Goal: Transaction & Acquisition: Obtain resource

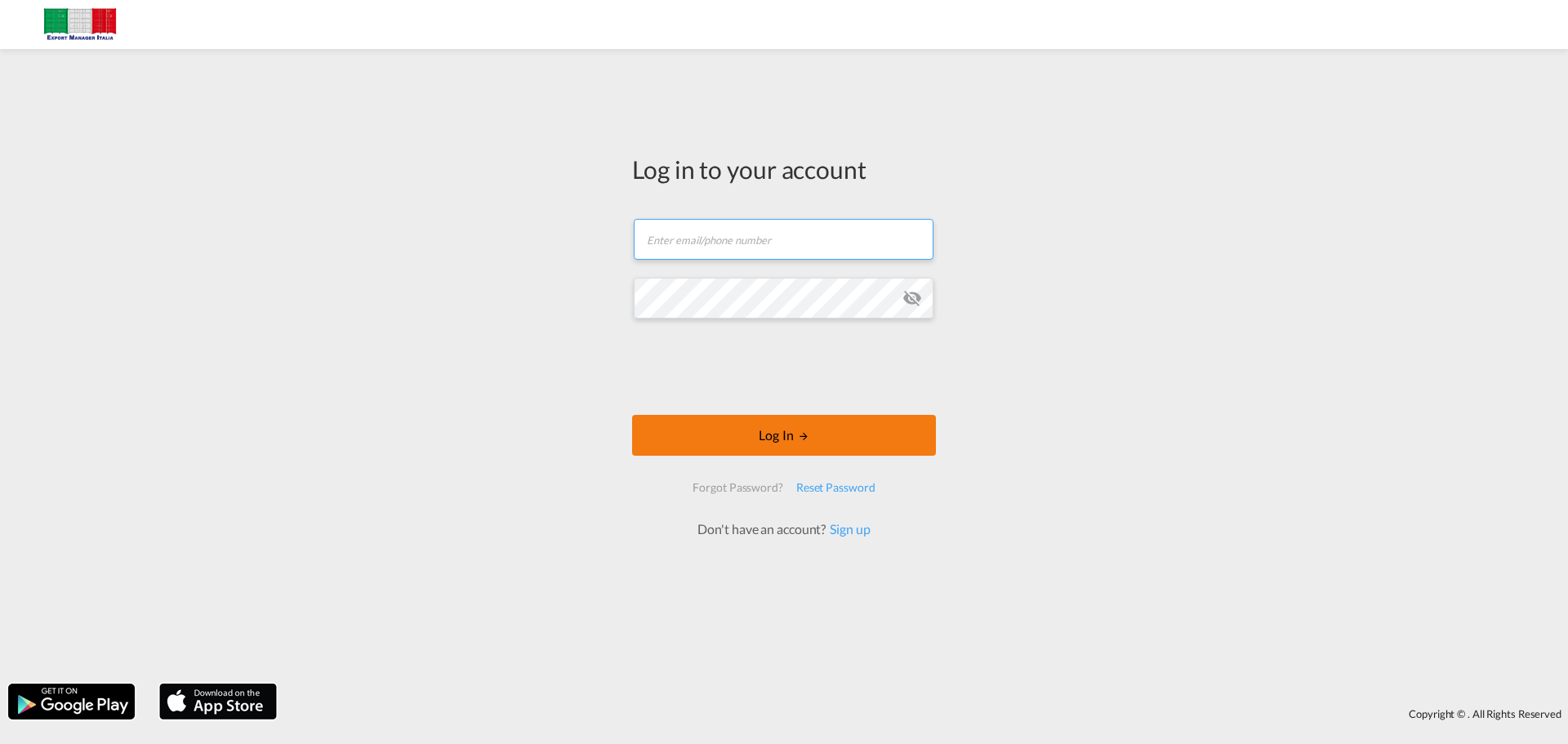
type input "[EMAIL_ADDRESS][DOMAIN_NAME]"
click at [788, 435] on button "Log In" at bounding box center [784, 435] width 304 height 41
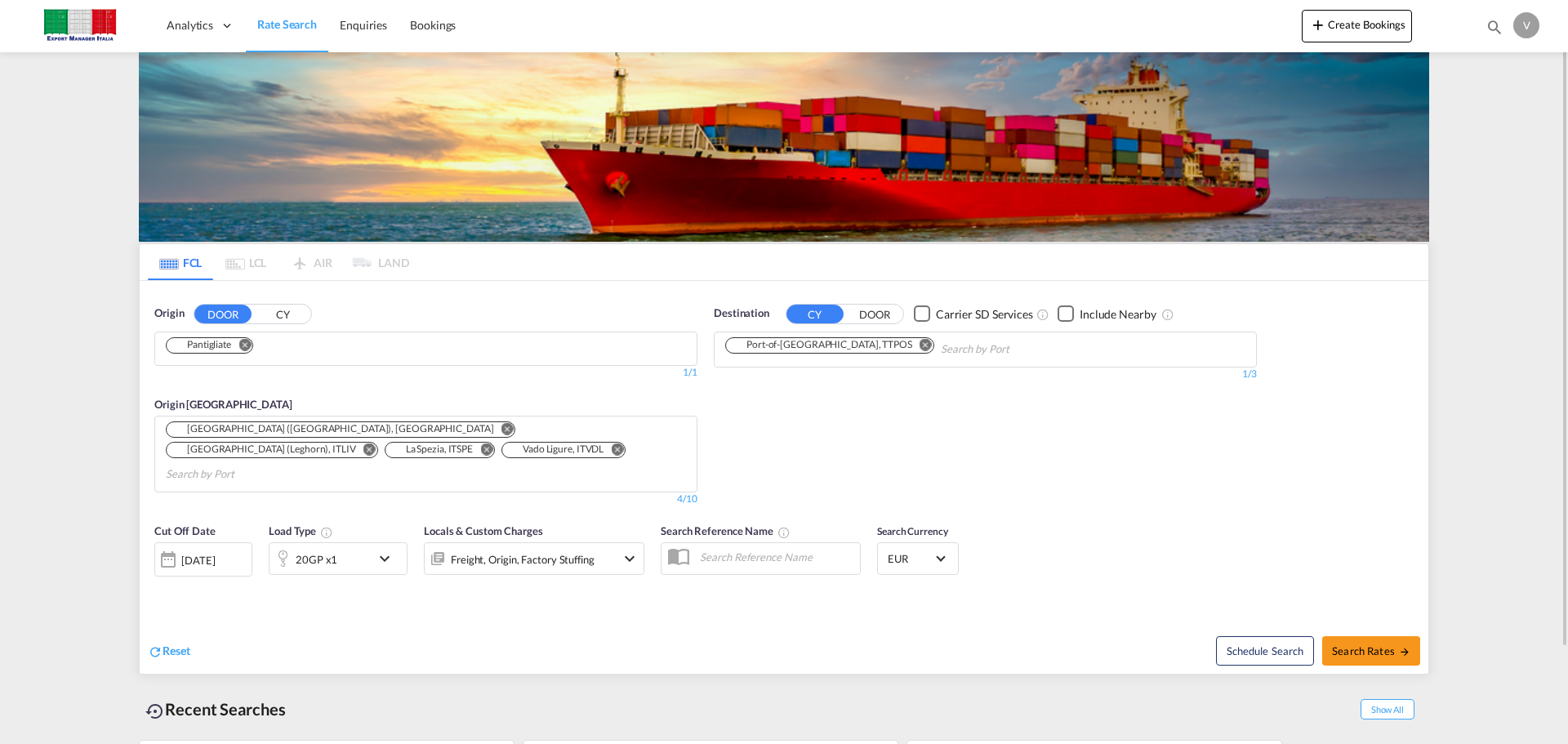
click at [223, 307] on button "DOOR" at bounding box center [222, 314] width 58 height 19
click at [253, 342] on button "Remove" at bounding box center [240, 346] width 25 height 16
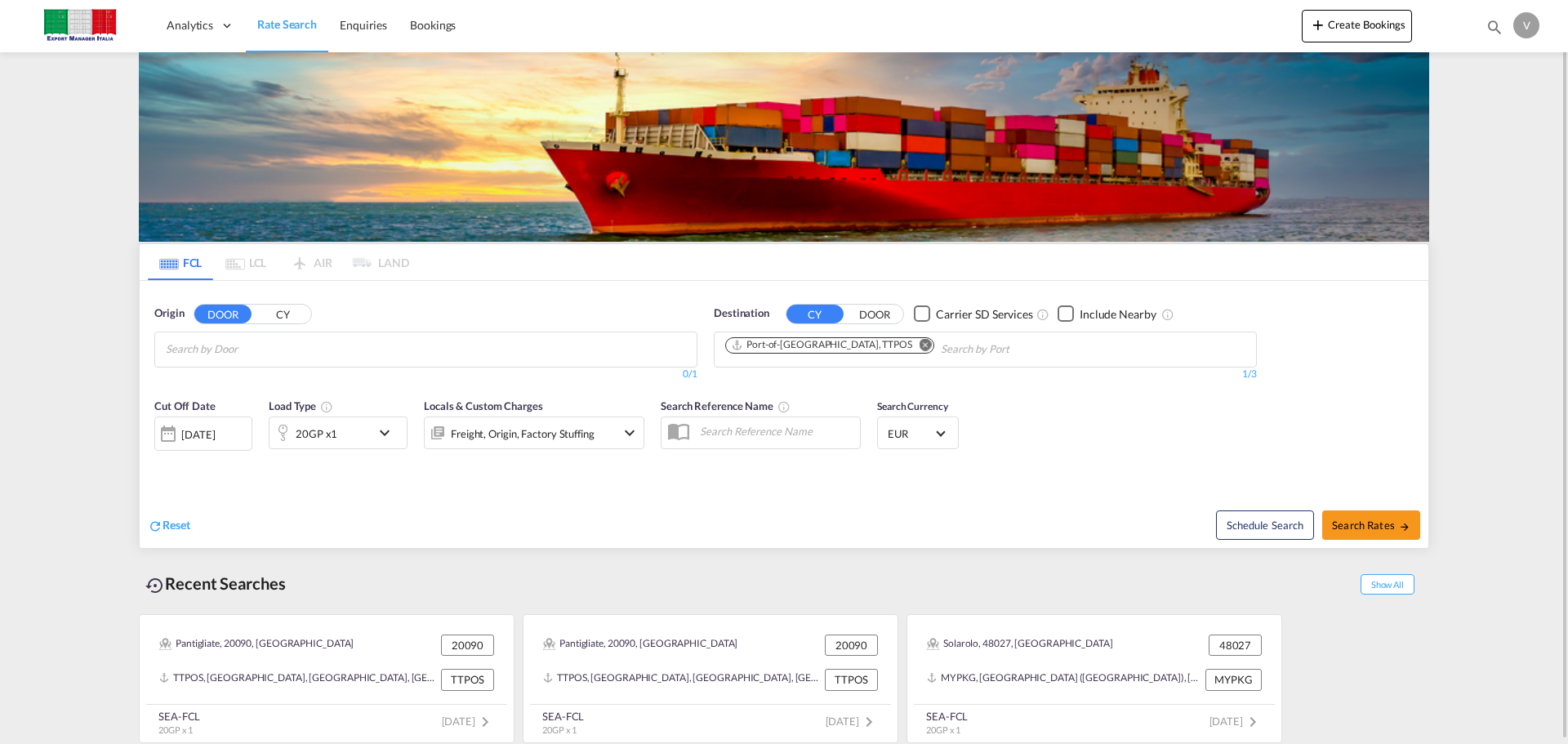
click at [229, 359] on input "Chips input." at bounding box center [243, 349] width 155 height 26
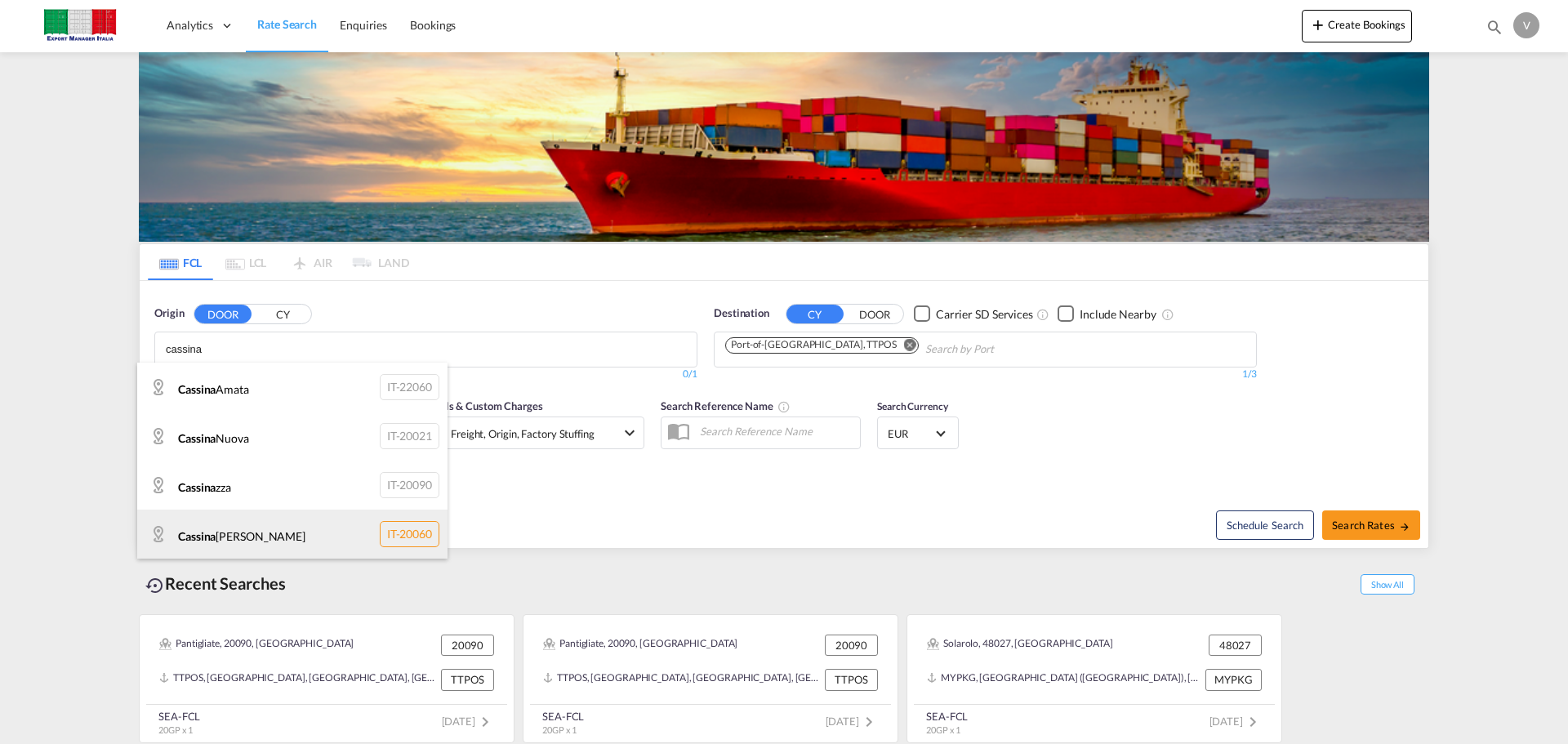
type input "cassina"
click at [254, 537] on div "[PERSON_NAME] IT-20060" at bounding box center [293, 534] width 310 height 49
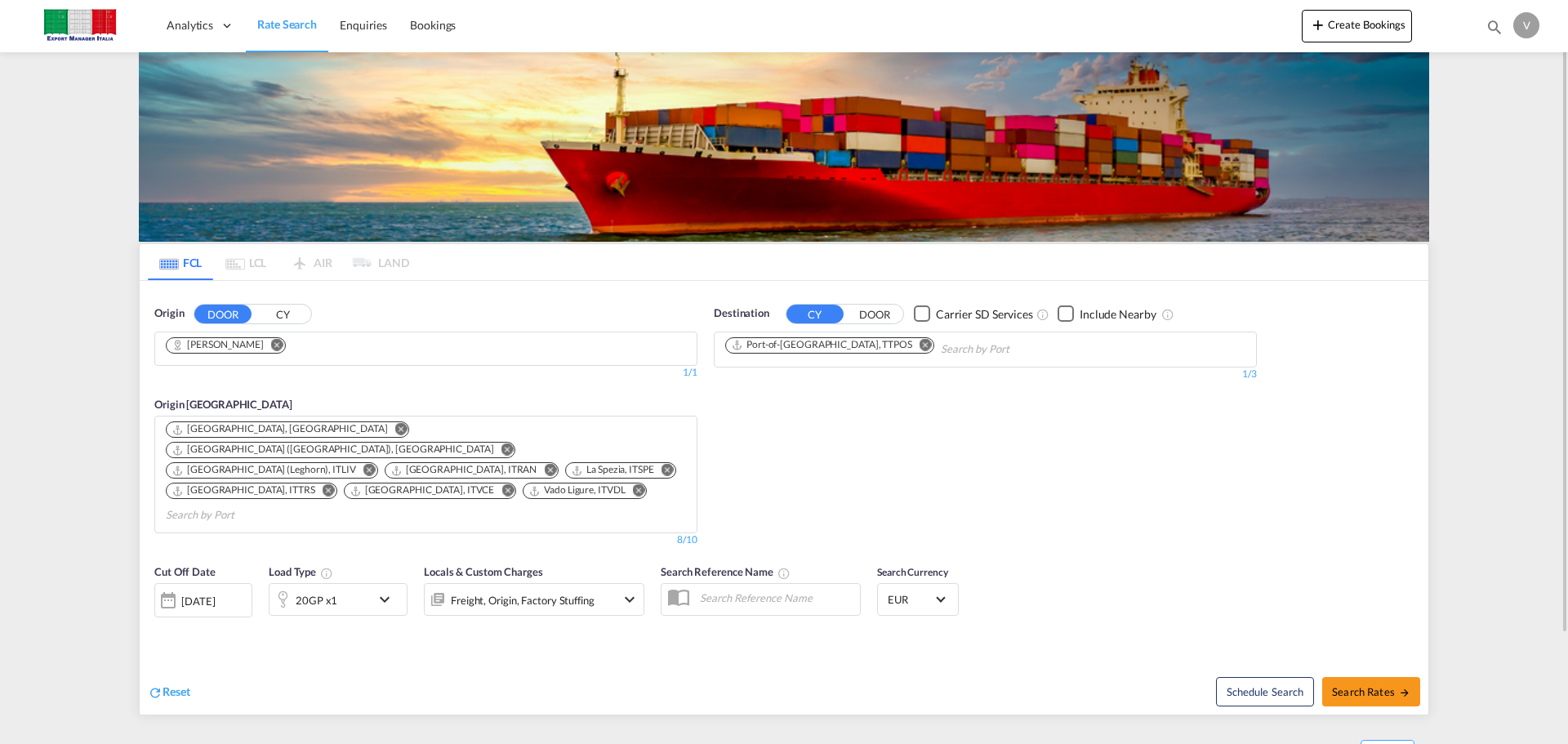
click at [920, 343] on md-icon "Remove" at bounding box center [926, 344] width 12 height 12
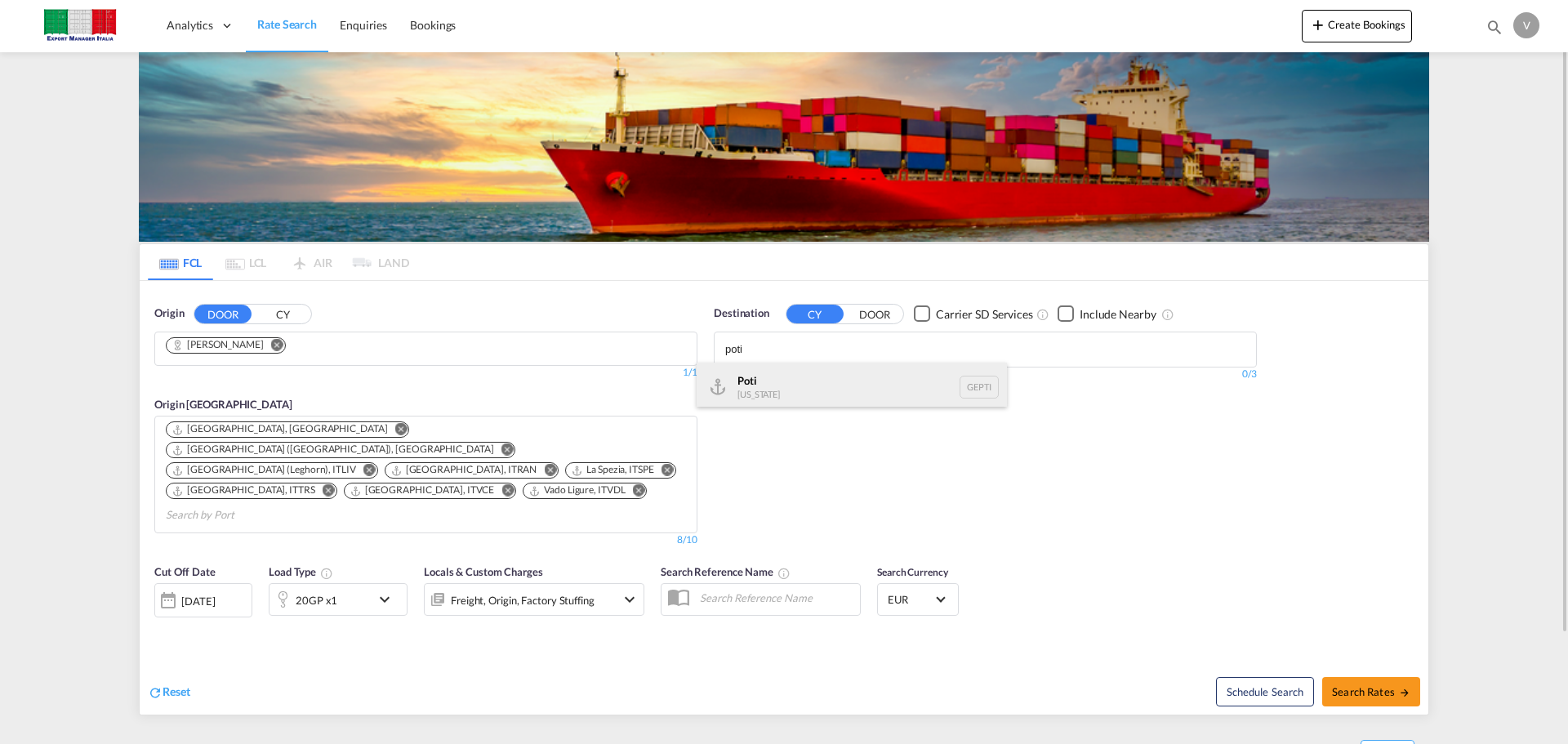
type input "poti"
click at [771, 376] on div "Poti [US_STATE] GEPTI" at bounding box center [852, 387] width 310 height 49
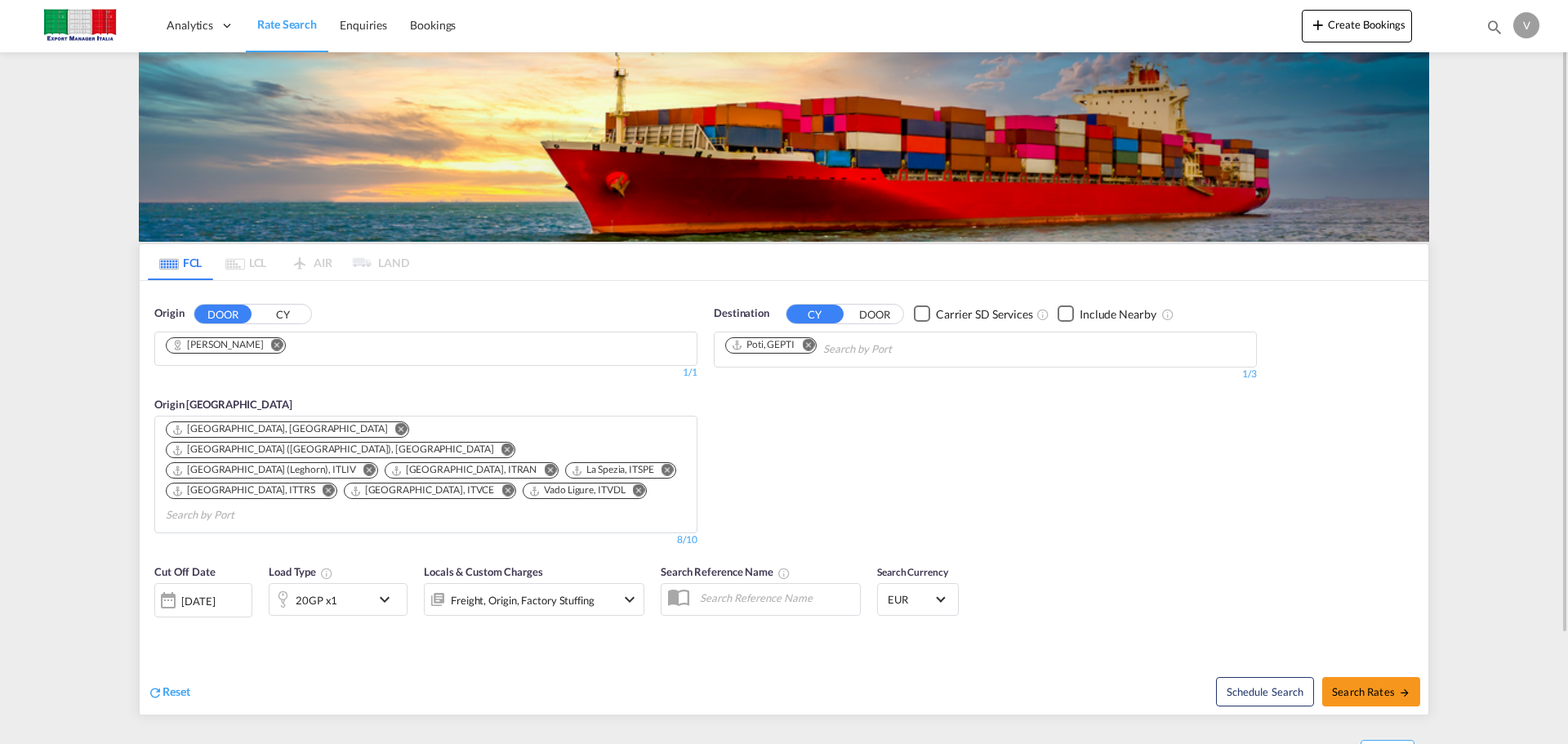
click at [395, 427] on md-icon "Remove" at bounding box center [402, 429] width 12 height 12
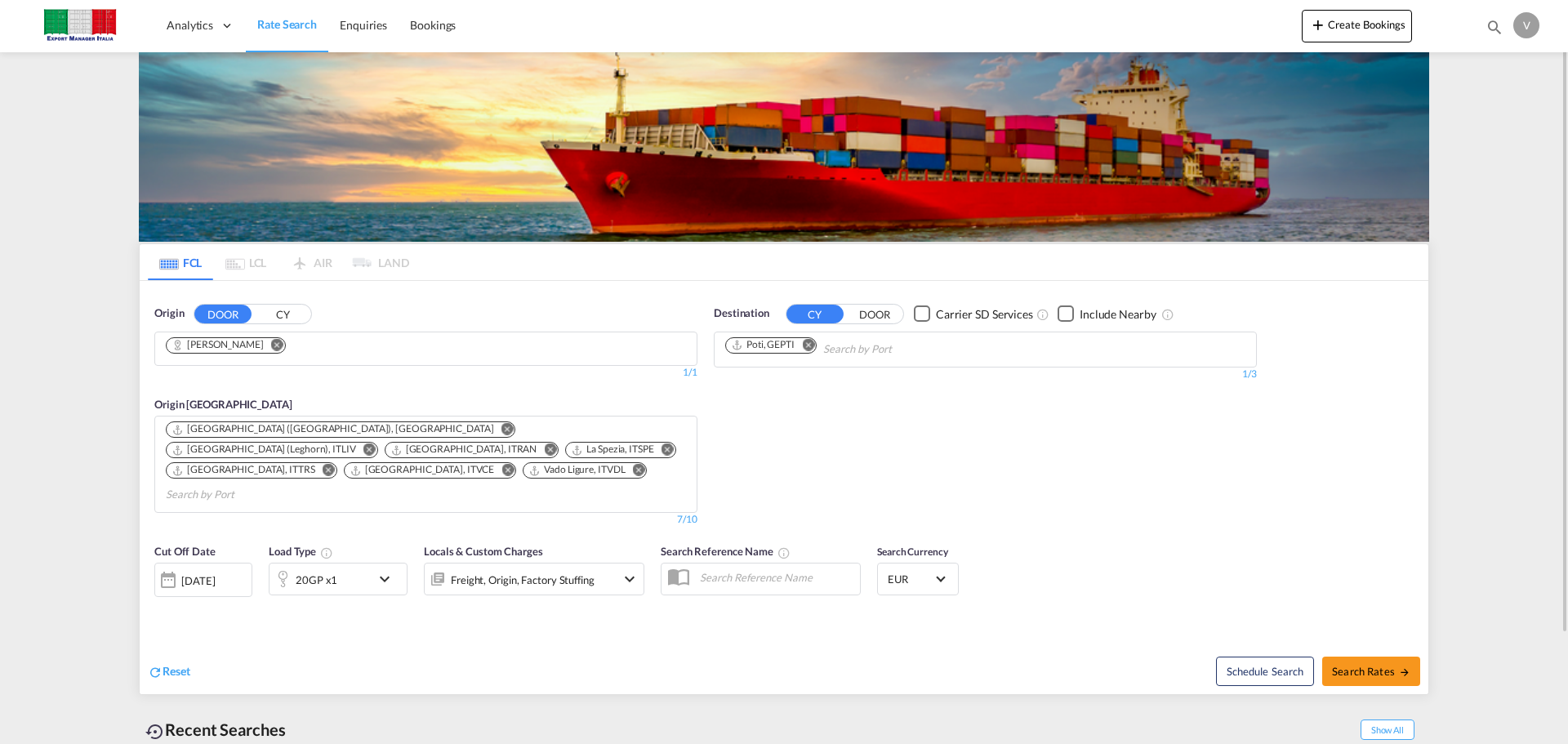
click at [502, 427] on md-icon "Remove" at bounding box center [508, 429] width 12 height 12
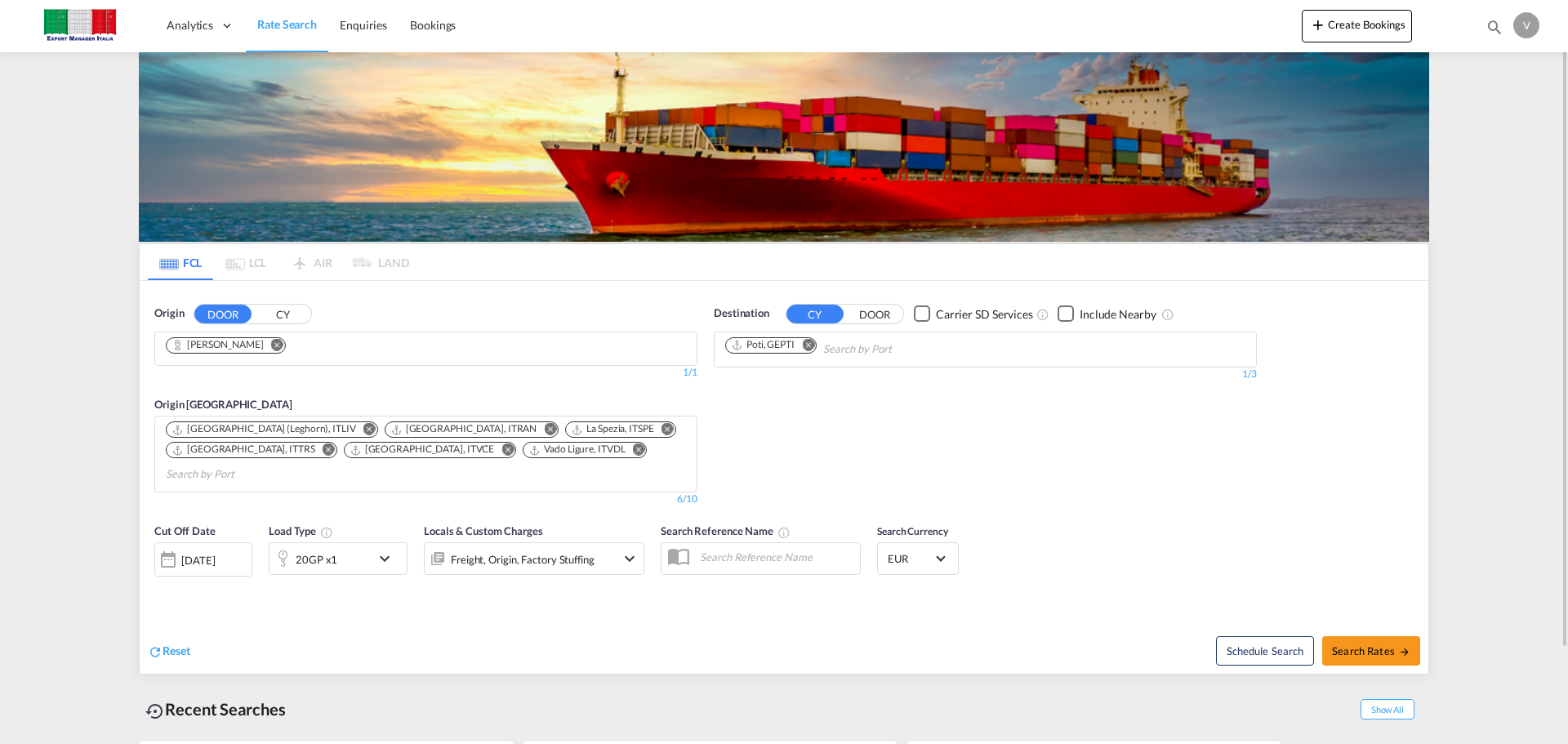
click at [363, 427] on md-icon "Remove" at bounding box center [370, 429] width 12 height 12
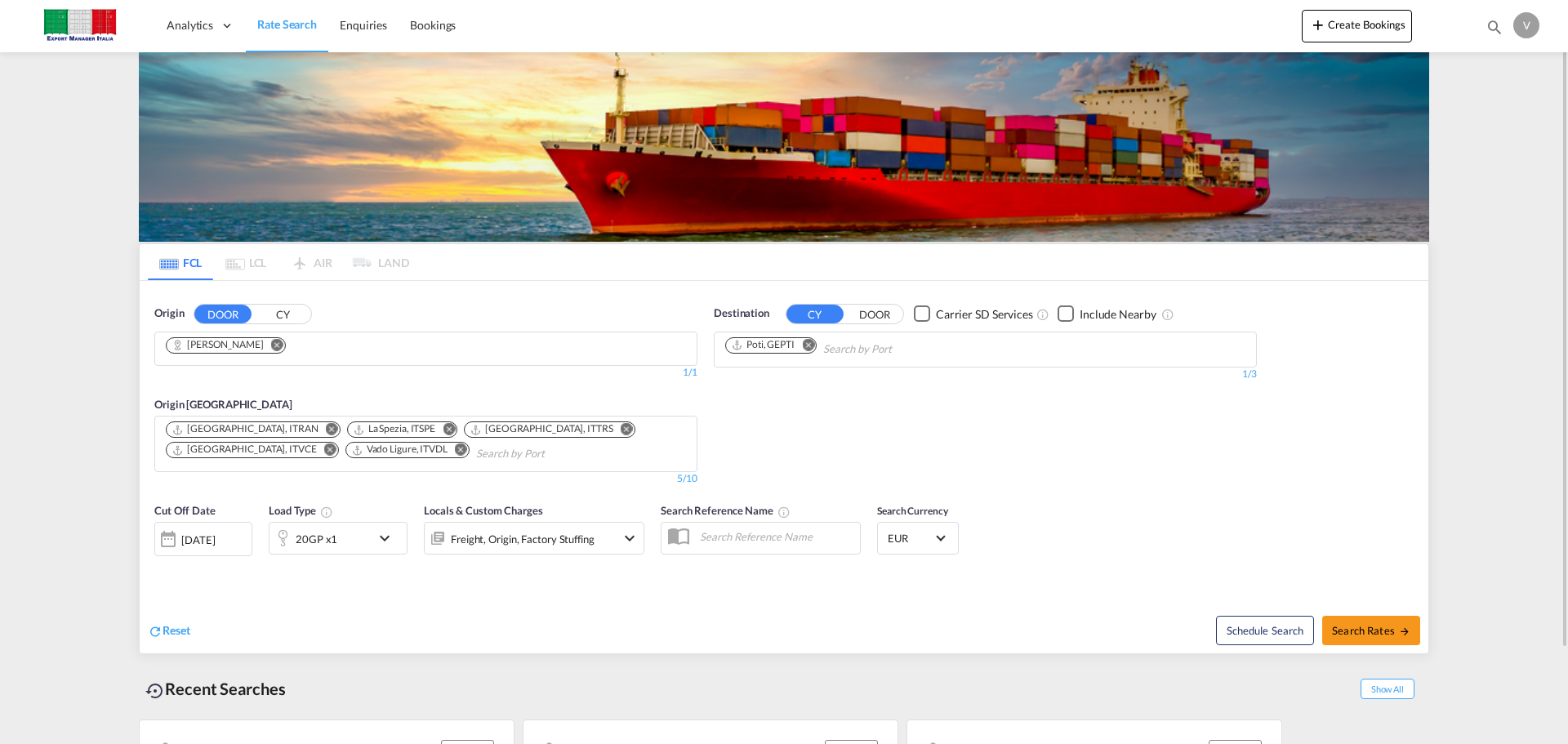
click at [455, 448] on md-icon "Remove" at bounding box center [461, 450] width 12 height 12
click at [442, 427] on md-icon "Remove" at bounding box center [449, 429] width 12 height 12
click at [337, 443] on md-icon "Remove" at bounding box center [331, 450] width 12 height 12
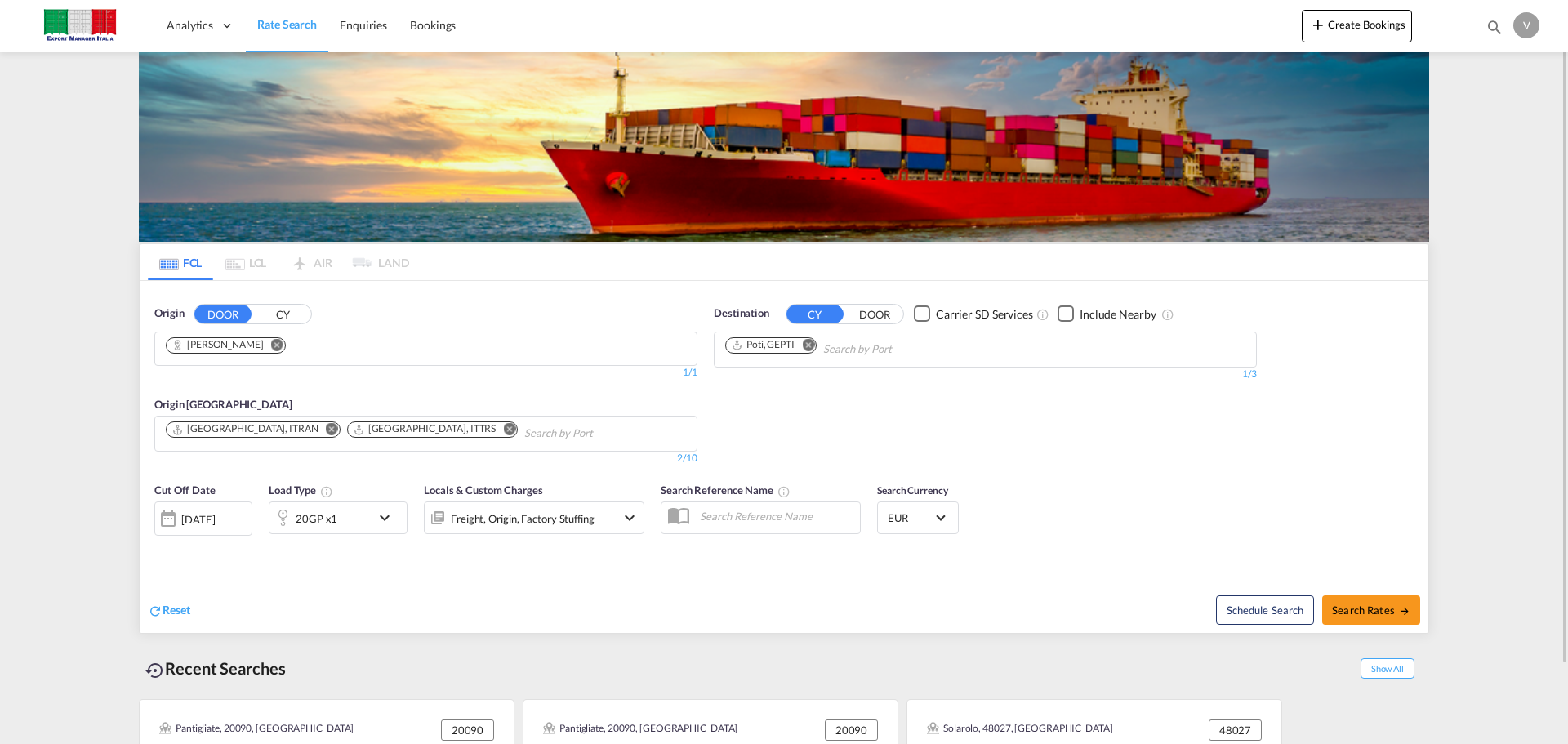
click at [503, 428] on md-icon "Remove" at bounding box center [510, 429] width 12 height 12
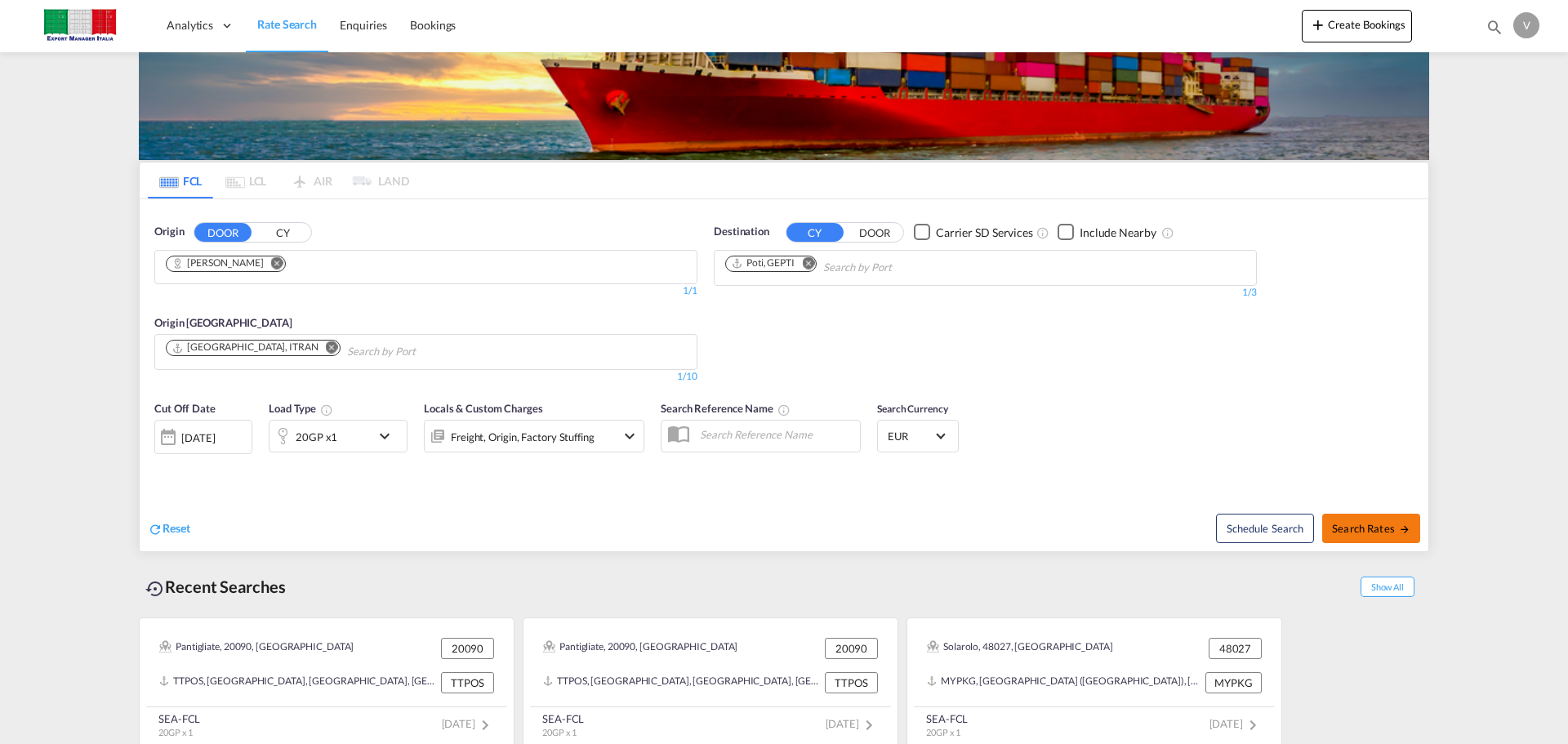
click at [1374, 520] on button "Search Rates" at bounding box center [1371, 529] width 98 height 29
type input "[PERSON_NAME] to GEPTI / [DATE]"
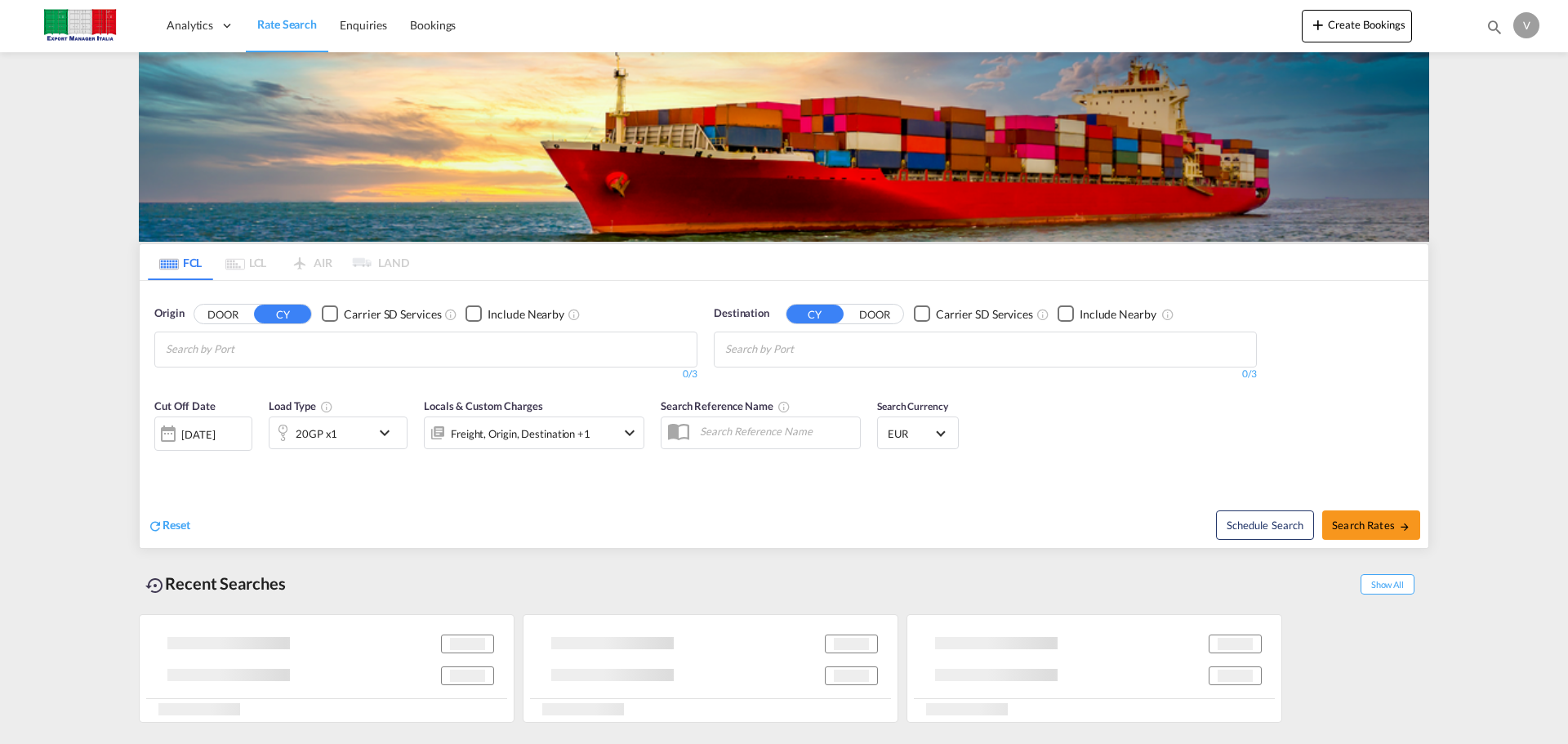
click at [221, 311] on button "DOOR" at bounding box center [222, 314] width 58 height 19
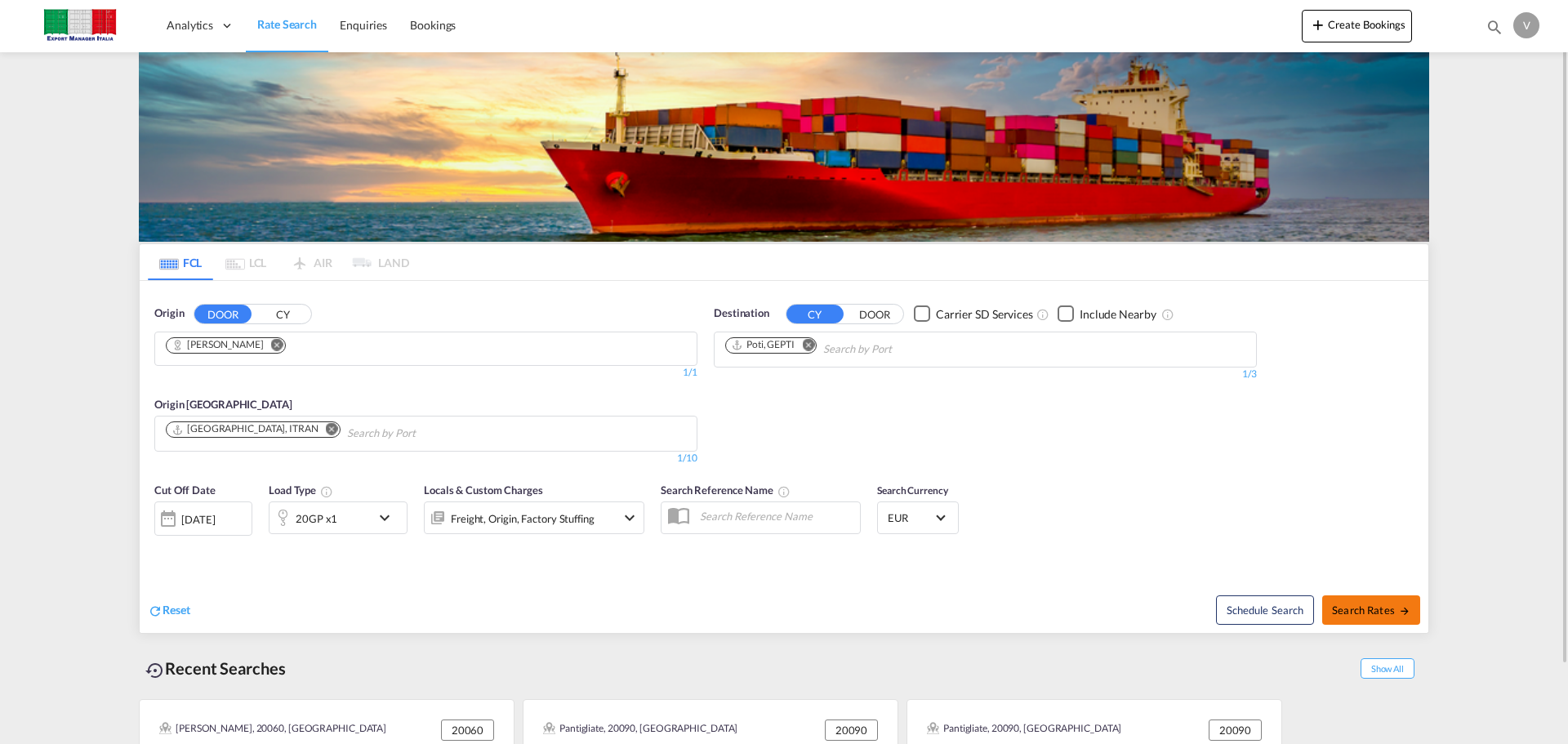
click at [1380, 606] on span "Search Rates" at bounding box center [1371, 610] width 78 height 13
type input "[PERSON_NAME] to GEPTI / [DATE]"
